Goal: Check status: Check status

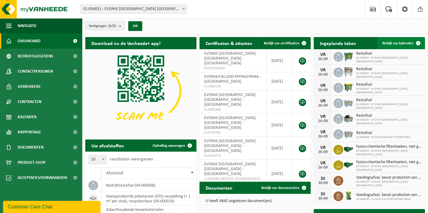
click at [392, 47] on link "Bekijk uw kalender" at bounding box center [400, 43] width 47 height 12
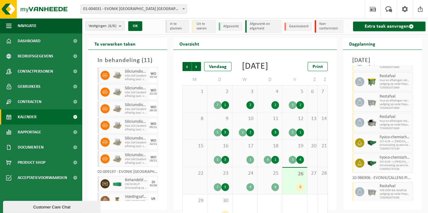
scroll to position [13, 0]
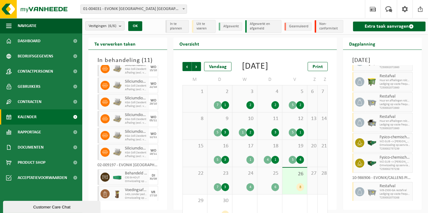
click at [223, 187] on div "23 7 3" at bounding box center [219, 180] width 25 height 27
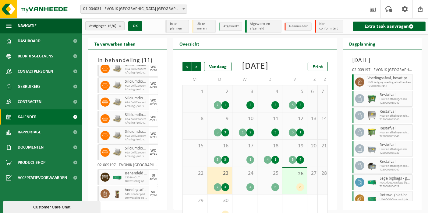
click at [291, 189] on div "26 8" at bounding box center [294, 181] width 25 height 26
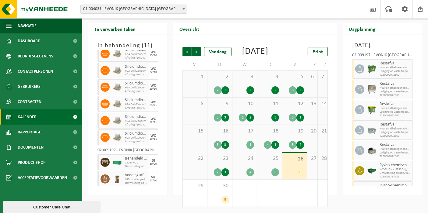
scroll to position [23, 0]
click at [276, 164] on div "25 6" at bounding box center [269, 165] width 25 height 27
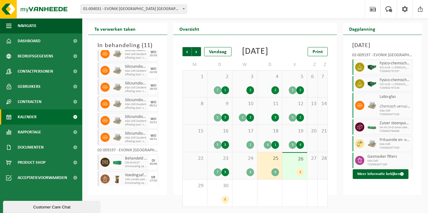
click at [299, 141] on div "19 5 4" at bounding box center [294, 138] width 25 height 27
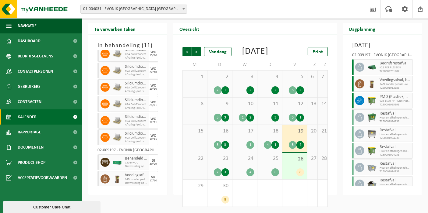
click at [360, 79] on span at bounding box center [359, 83] width 9 height 9
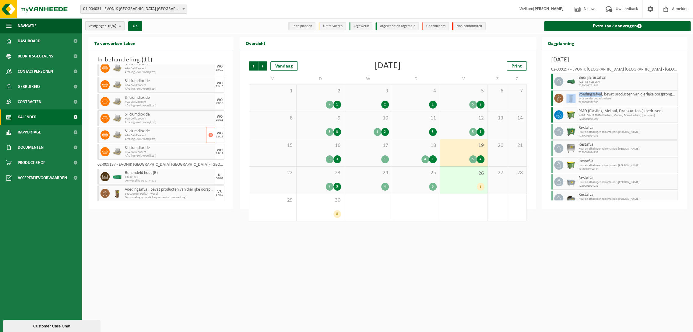
scroll to position [0, 0]
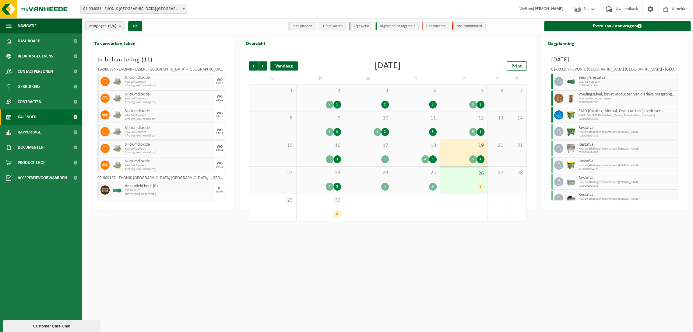
click at [281, 68] on div "Vandaag" at bounding box center [283, 65] width 27 height 9
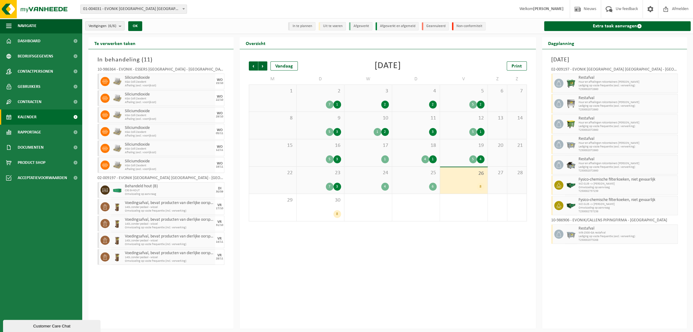
click at [120, 59] on h3 "In behandeling ( 11 )" at bounding box center [160, 59] width 127 height 9
click at [118, 44] on h2 "Te verwerken taken" at bounding box center [114, 43] width 53 height 12
click at [427, 213] on div "[DATE] 02-009197 - EVONIK [GEOGRAPHIC_DATA] [GEOGRAPHIC_DATA] - [GEOGRAPHIC_DAT…" at bounding box center [614, 189] width 145 height 280
click at [427, 213] on span "WB-2500-GA restafval" at bounding box center [627, 233] width 98 height 4
